Goal: Information Seeking & Learning: Learn about a topic

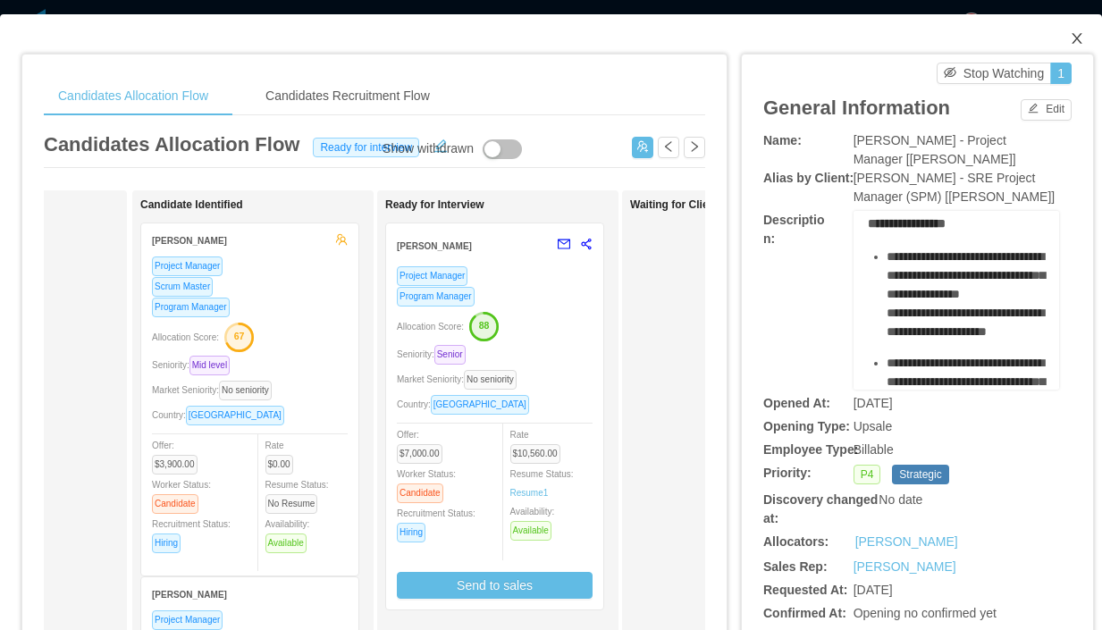
click at [1078, 37] on icon "icon: close" at bounding box center [1077, 38] width 14 height 14
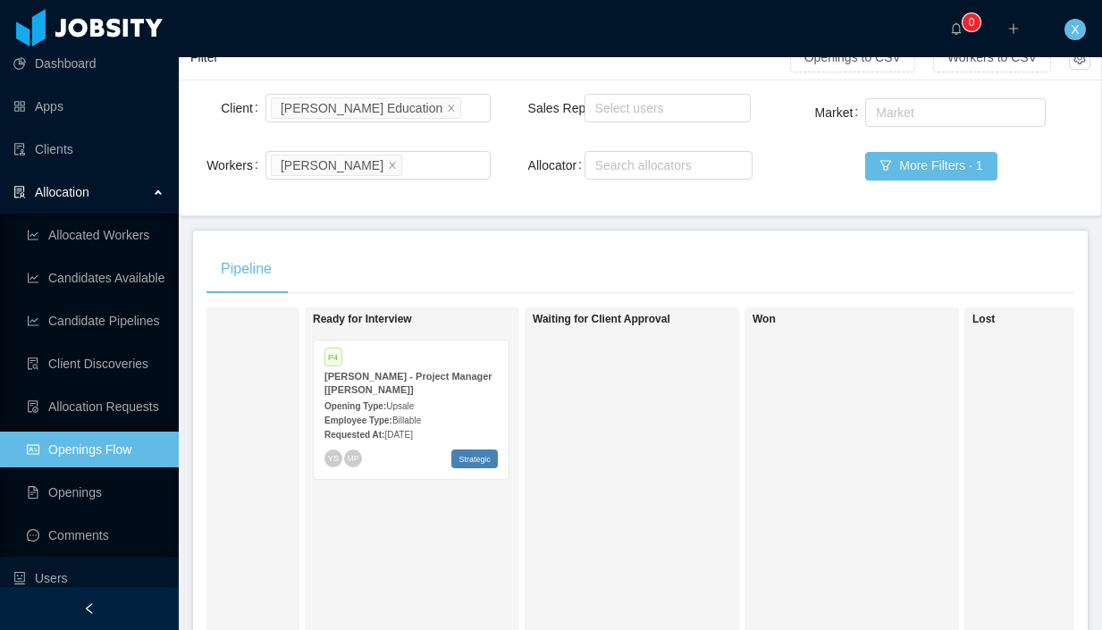
click at [420, 384] on strong "[PERSON_NAME] - Project Manager [[PERSON_NAME]]" at bounding box center [408, 383] width 168 height 24
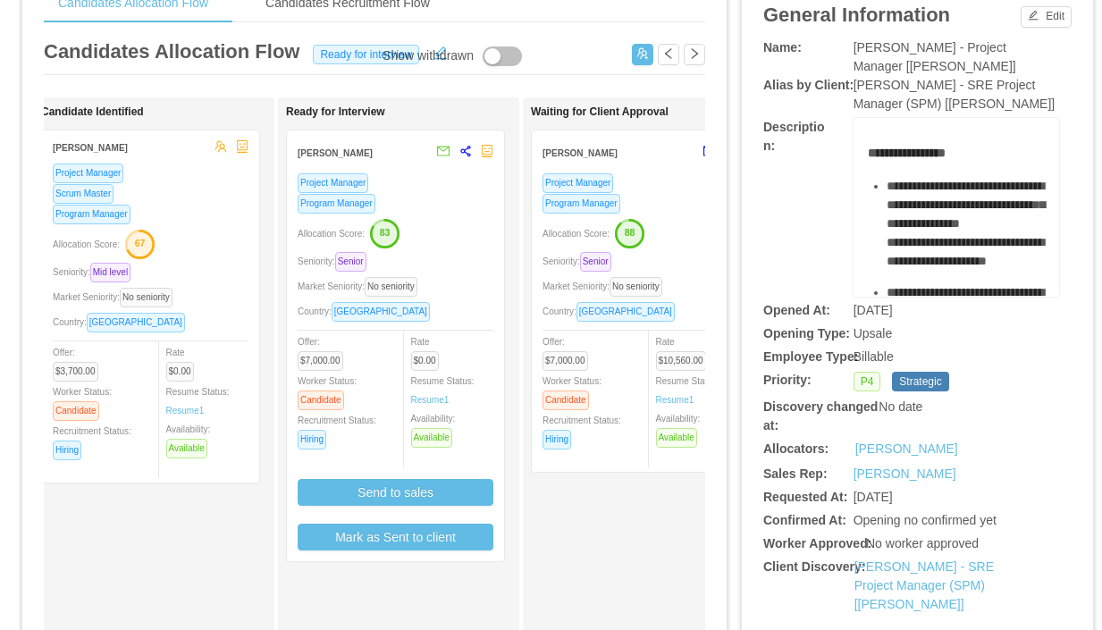
scroll to position [92, 0]
click at [481, 200] on div "Program Manager" at bounding box center [396, 204] width 196 height 21
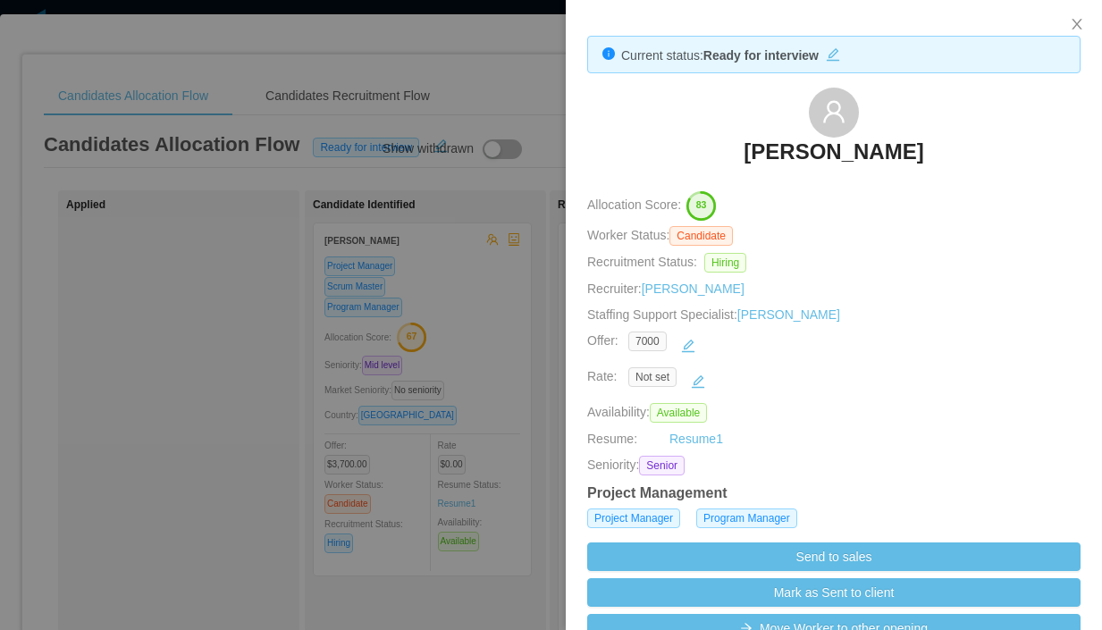
scroll to position [0, 272]
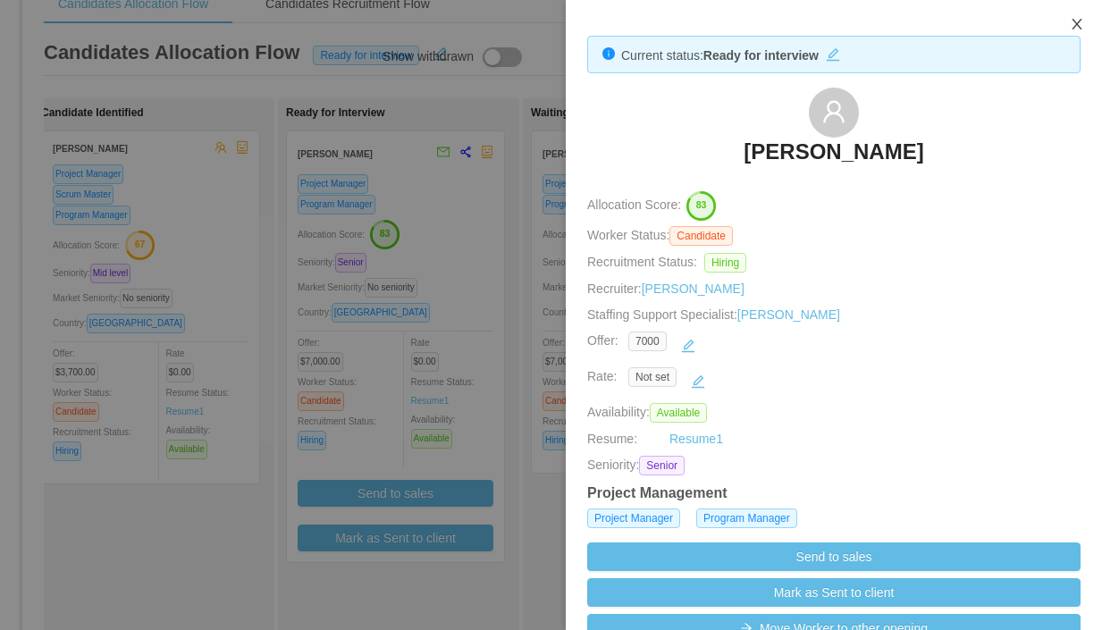
click at [1070, 28] on icon "icon: close" at bounding box center [1077, 24] width 14 height 14
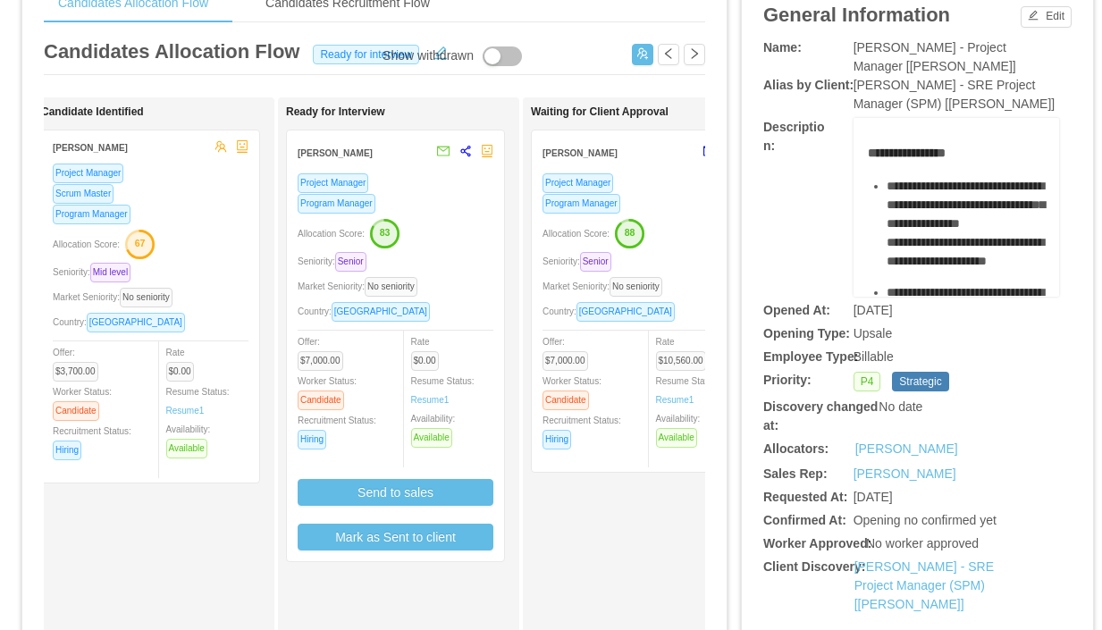
scroll to position [89, 0]
